Goal: Use online tool/utility: Use online tool/utility

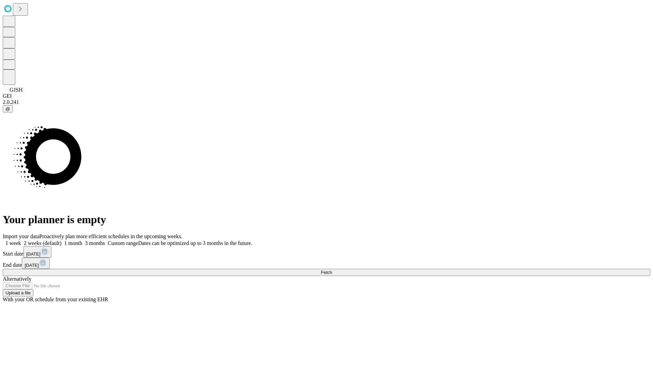
click at [332, 270] on span "Fetch" at bounding box center [326, 272] width 11 height 5
